Goal: Information Seeking & Learning: Learn about a topic

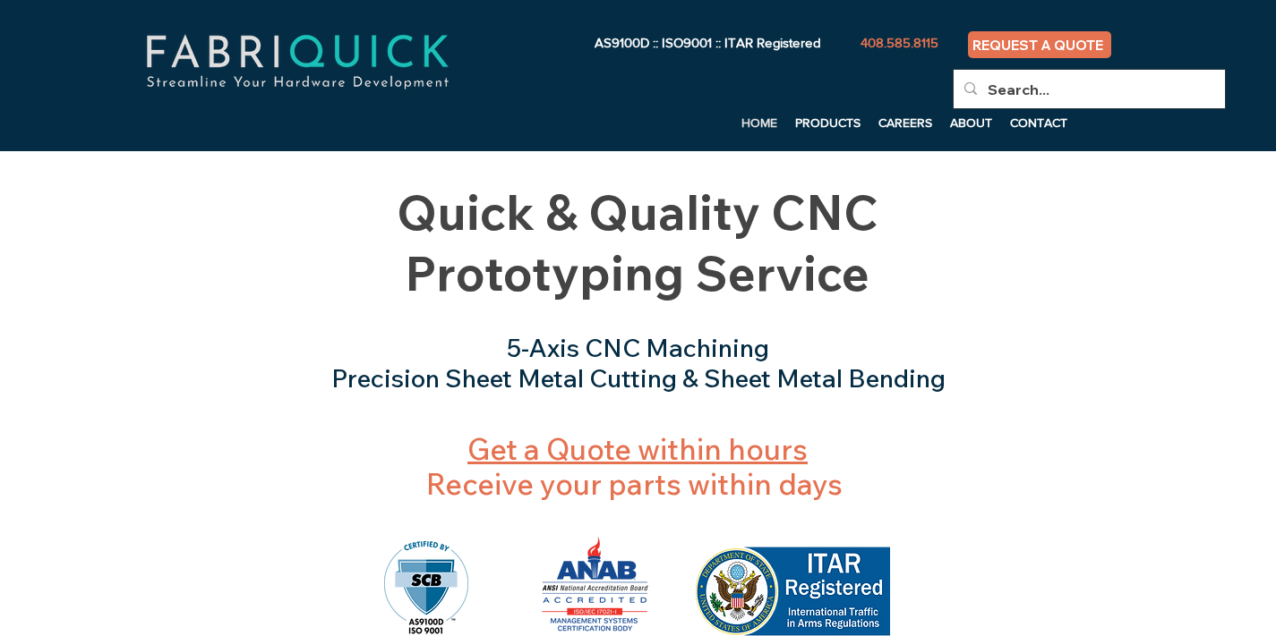
click at [688, 449] on link "Get a Quote within hours" at bounding box center [637, 449] width 340 height 36
click at [587, 450] on link "Get a Quote within hours" at bounding box center [637, 449] width 340 height 36
click at [737, 431] on link "Get a Quote within hours" at bounding box center [637, 449] width 340 height 36
click at [1047, 93] on input "Search..." at bounding box center [1087, 89] width 200 height 39
click at [823, 126] on p "PRODUCTS" at bounding box center [827, 122] width 83 height 27
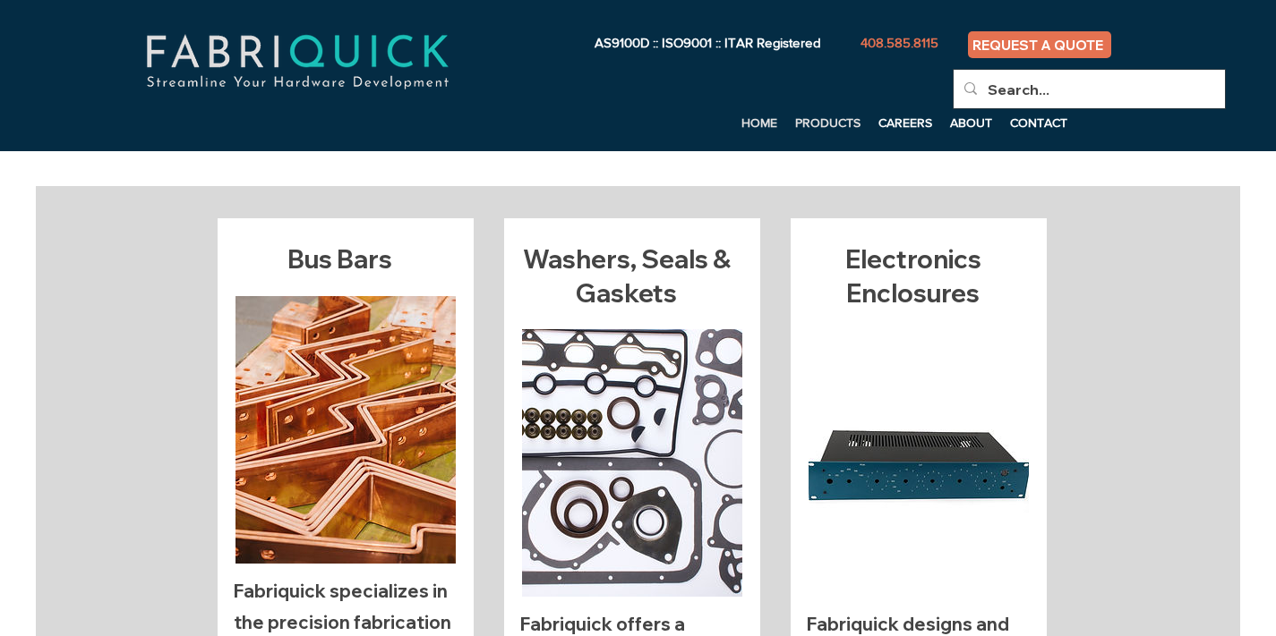
click at [743, 120] on p "HOME" at bounding box center [759, 122] width 54 height 27
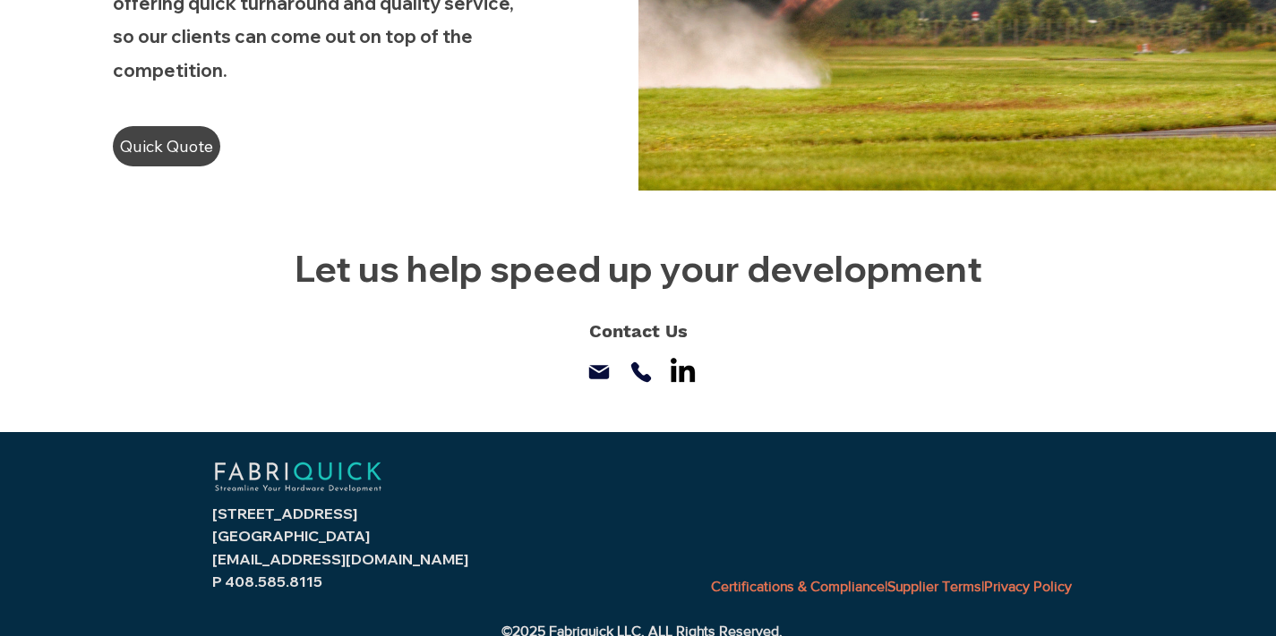
scroll to position [1296, 0]
click at [153, 276] on div at bounding box center [638, 311] width 1276 height 240
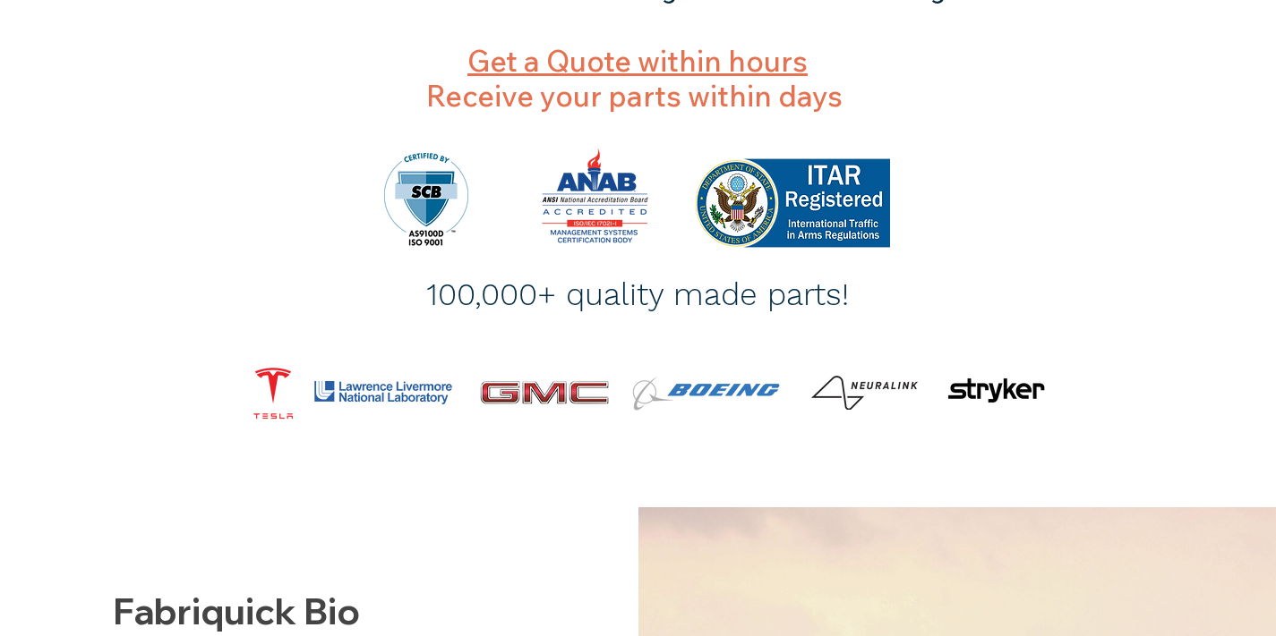
scroll to position [0, 0]
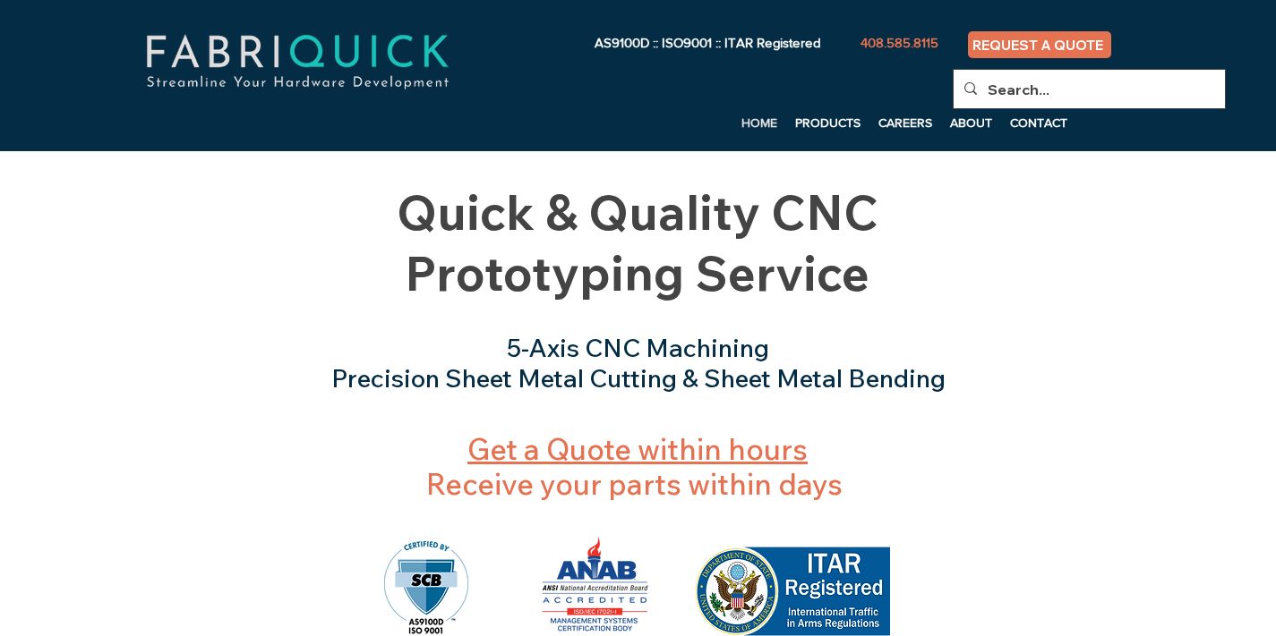
click at [1067, 98] on input "Search..." at bounding box center [1087, 89] width 200 height 39
type input "carbon fiber"
click button "Search..." at bounding box center [0, 0] width 0 height 0
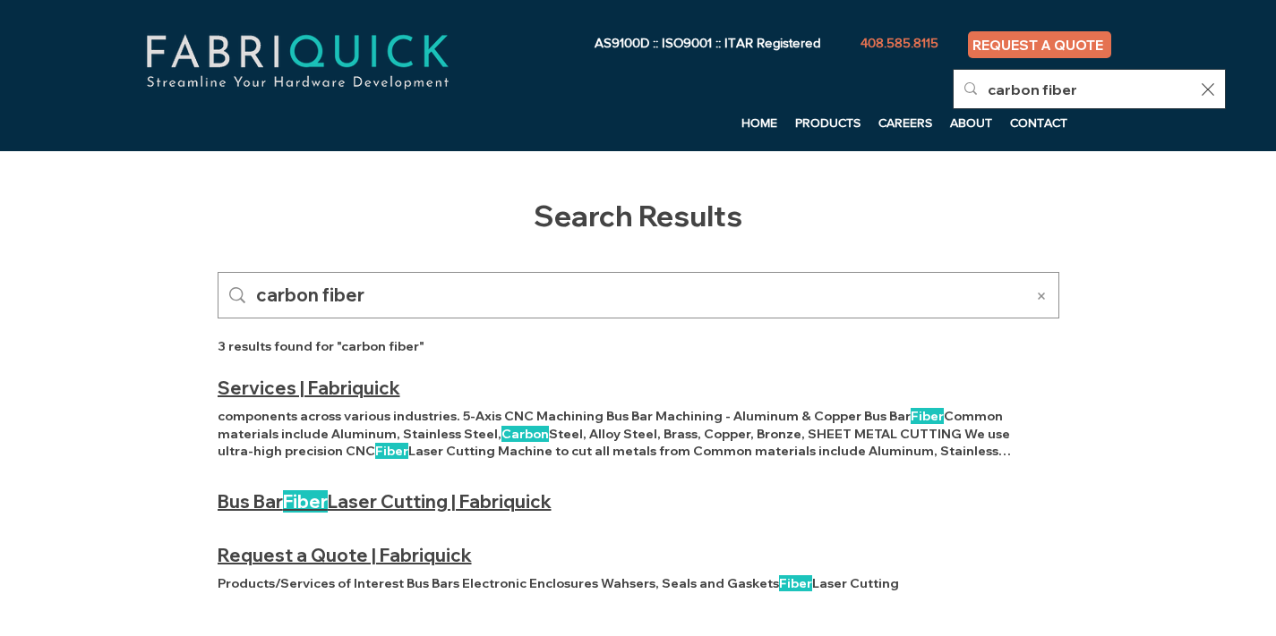
click at [99, 388] on div "main content" at bounding box center [638, 402] width 1276 height 503
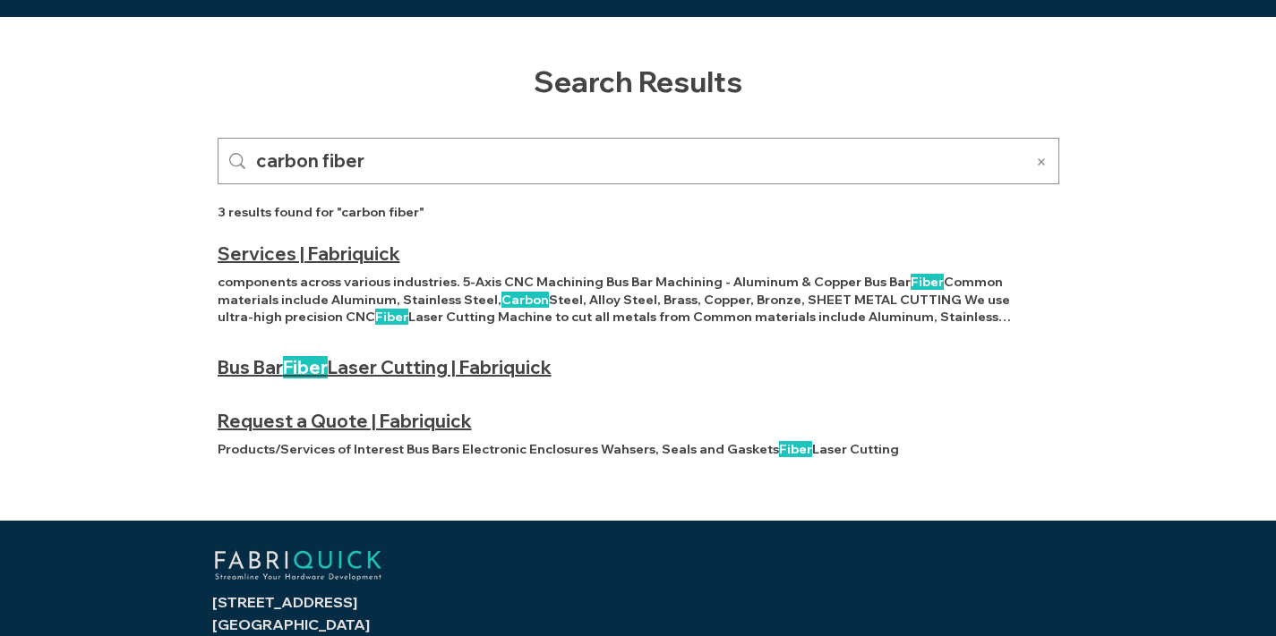
scroll to position [217, 0]
